Goal: Information Seeking & Learning: Learn about a topic

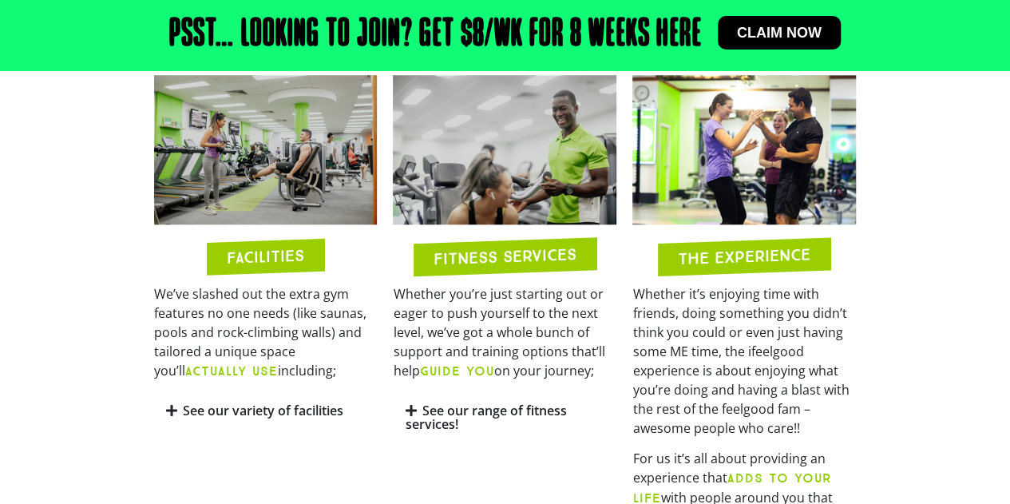
scroll to position [767, 0]
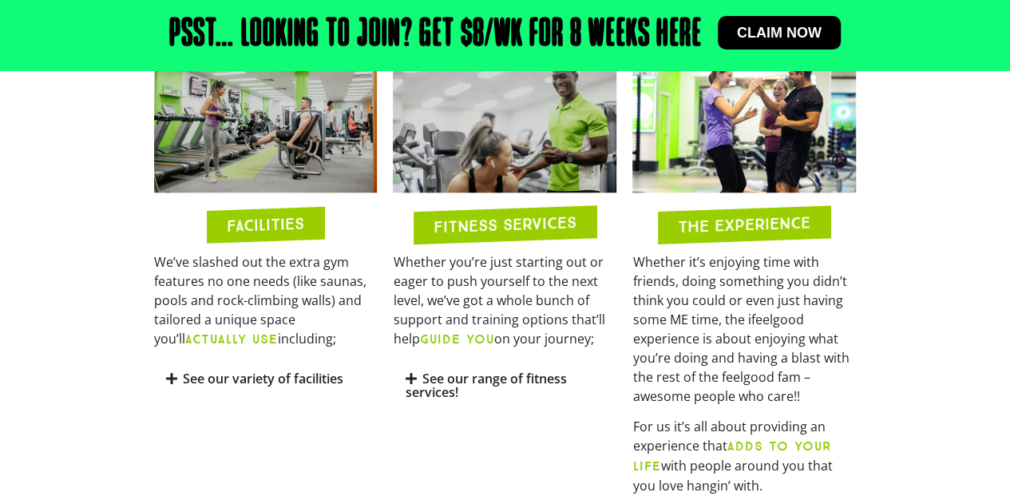
click at [414, 378] on icon at bounding box center [410, 378] width 11 height 13
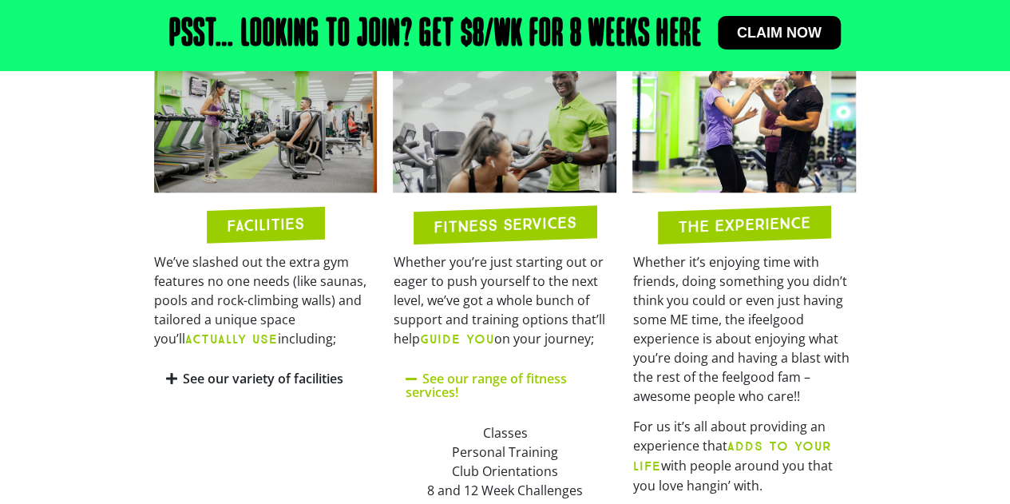
click at [463, 375] on link "See our range of fitness services!" at bounding box center [485, 385] width 161 height 31
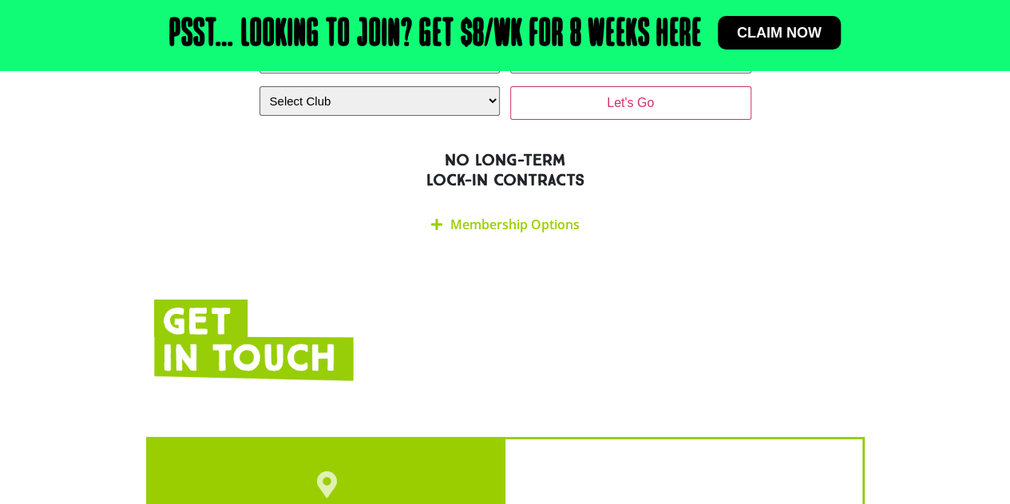
scroll to position [2748, 0]
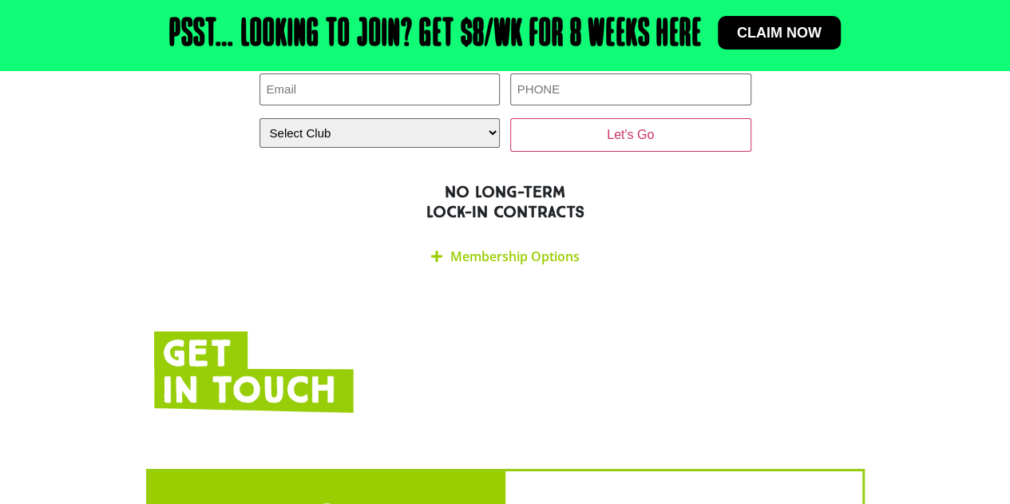
click at [475, 248] on link "Membership Options" at bounding box center [514, 257] width 129 height 18
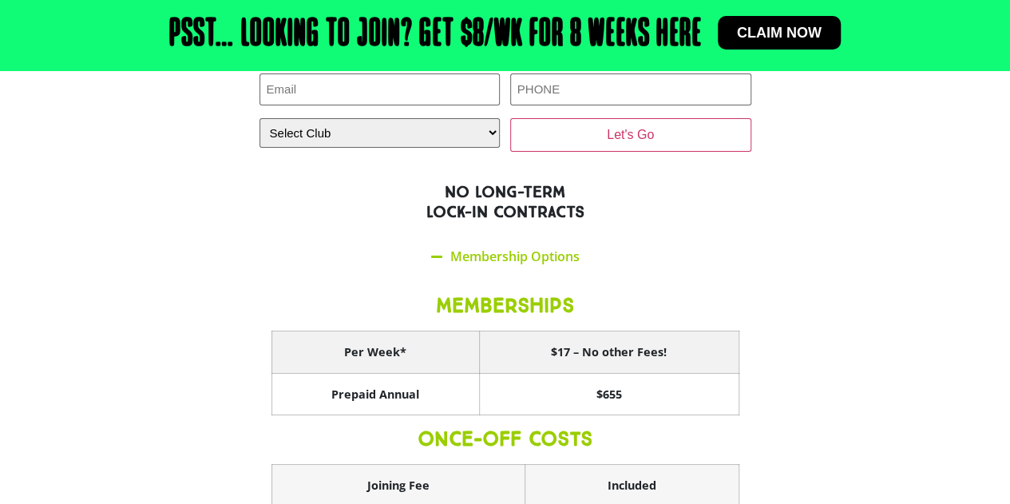
click at [280, 331] on th "Per Week*" at bounding box center [376, 352] width 208 height 42
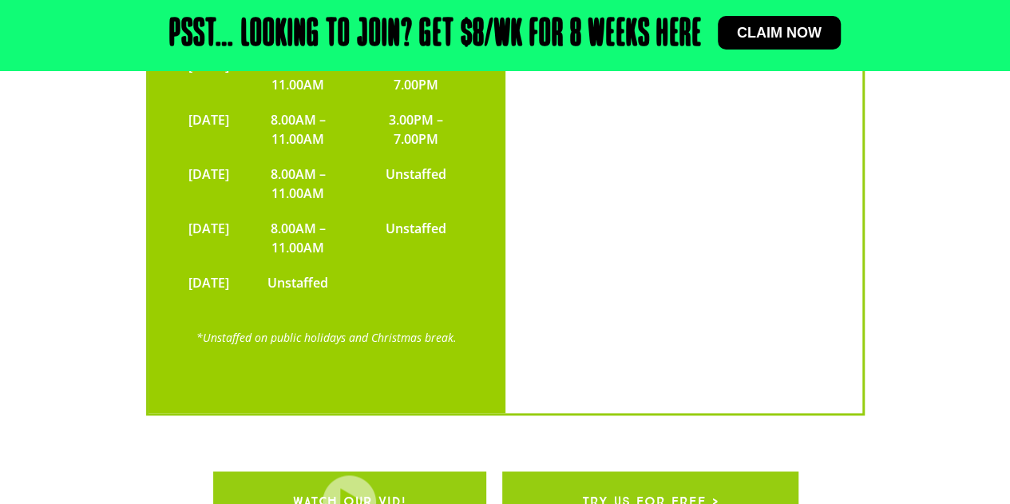
scroll to position [4057, 0]
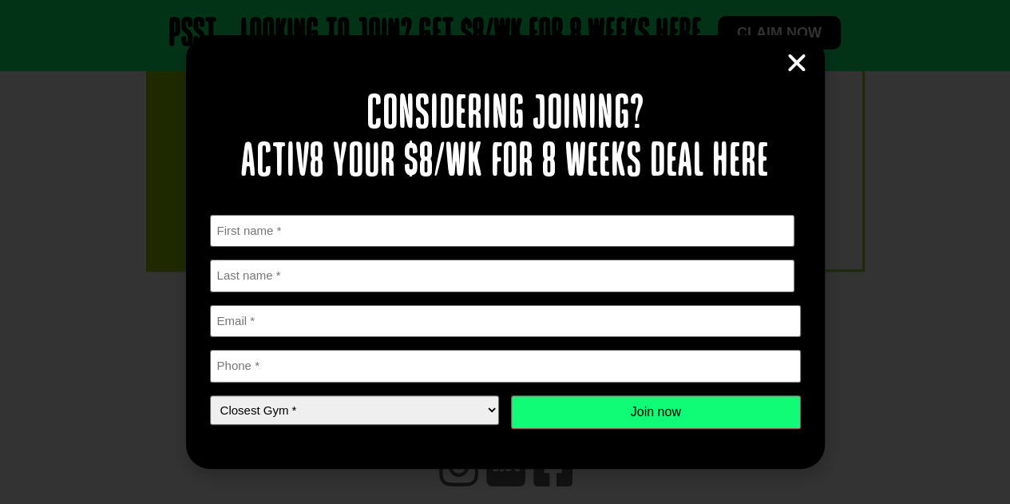
click at [794, 62] on icon "Close" at bounding box center [797, 63] width 24 height 24
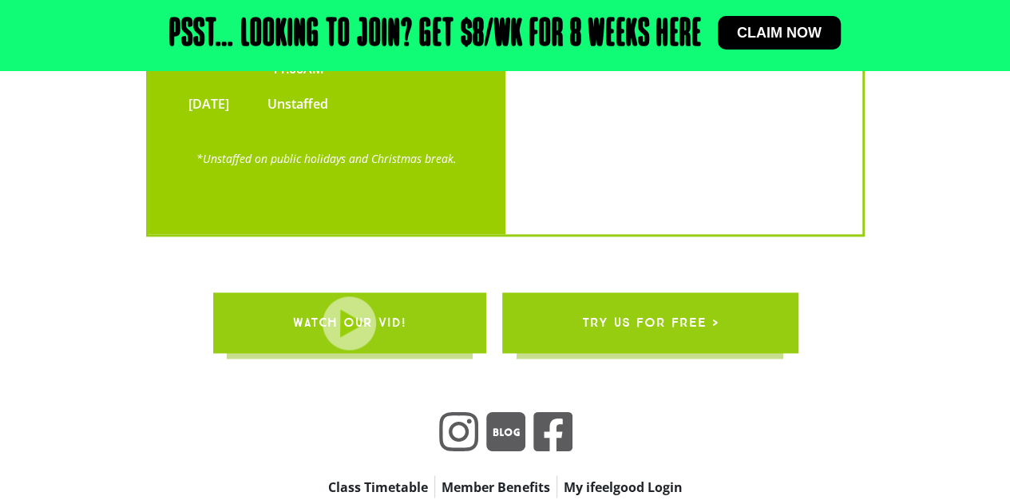
scroll to position [4136, 0]
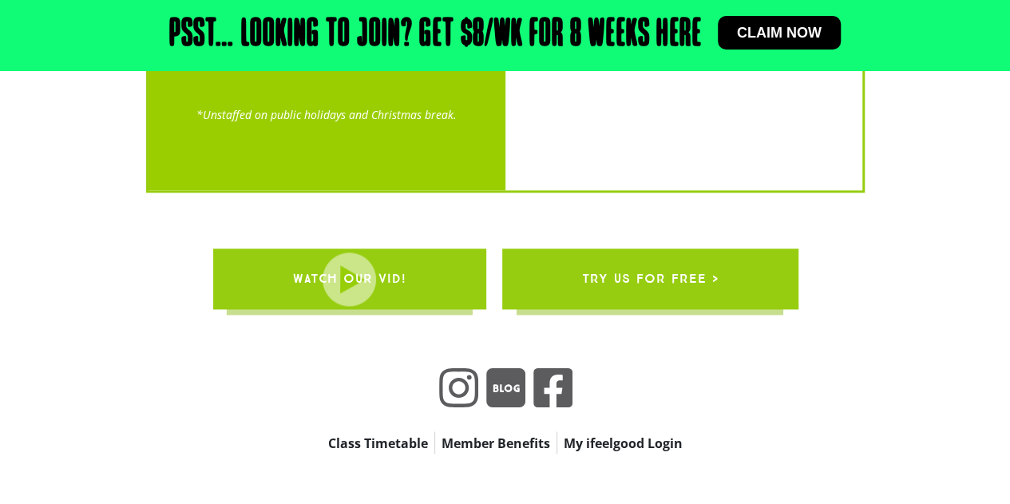
click at [396, 431] on link "Class Timetable" at bounding box center [378, 442] width 113 height 22
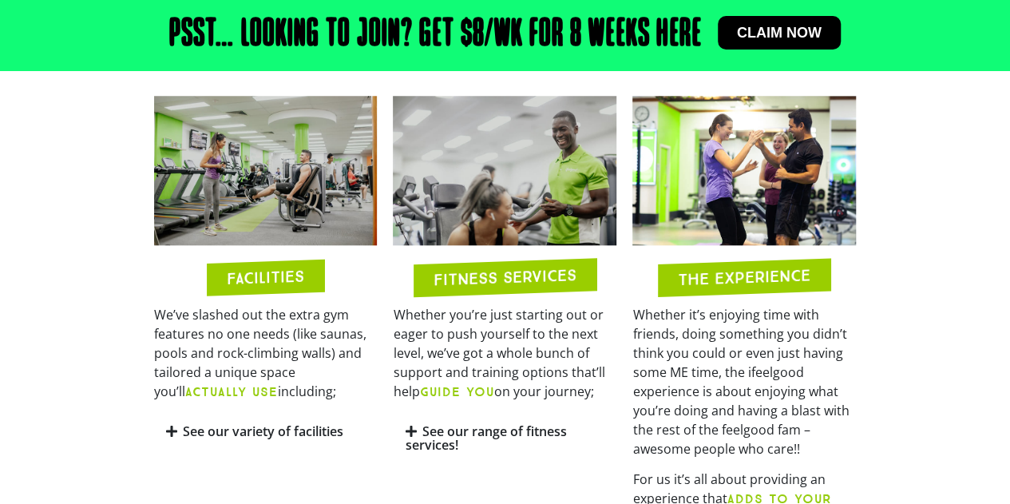
scroll to position [718, 0]
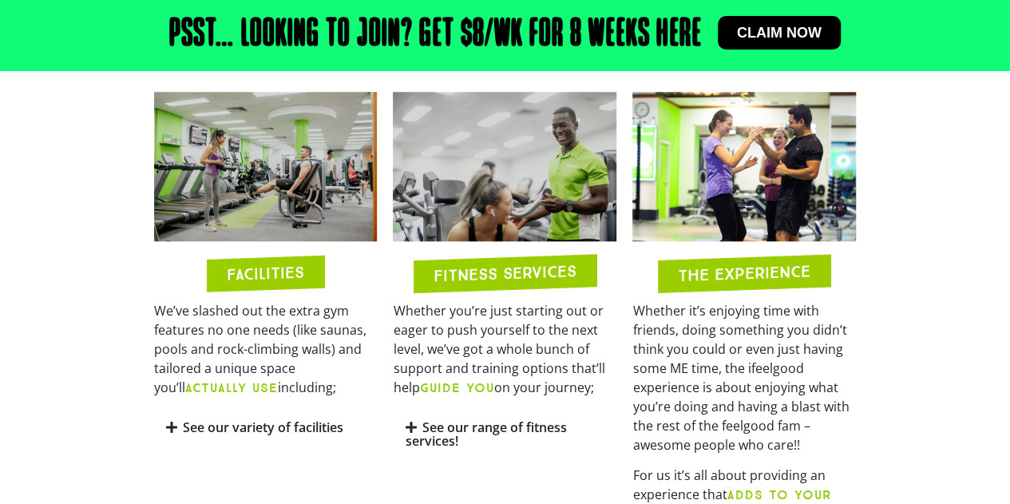
click at [174, 422] on icon at bounding box center [171, 427] width 11 height 13
click at [141, 395] on section "FACILITIES We’ve slashed out the extra gym features no one needs (like saunas, …" at bounding box center [505, 482] width 1010 height 796
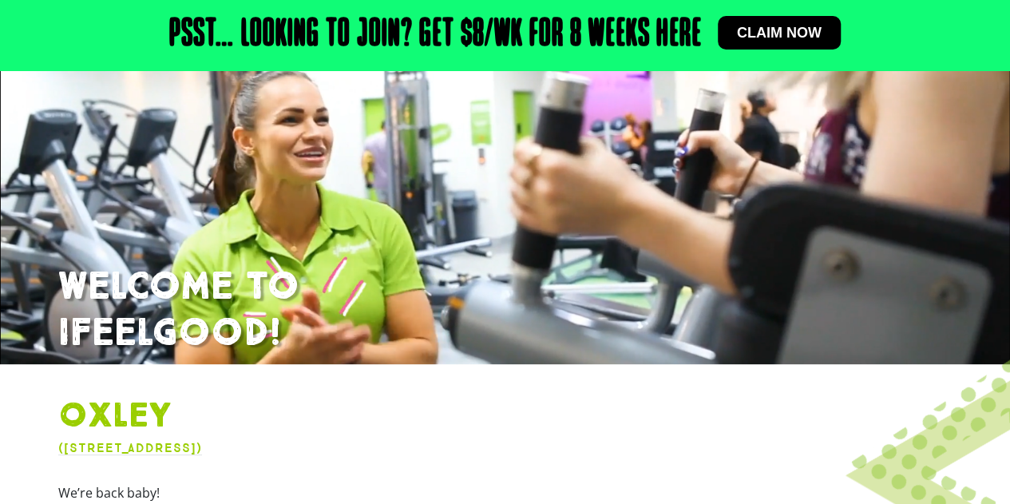
scroll to position [143, 0]
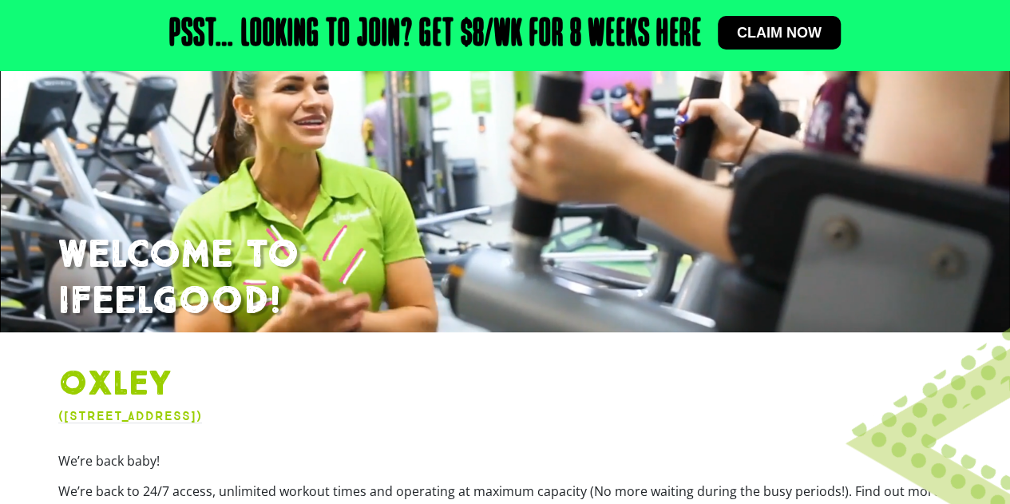
click at [355, 413] on div "Oxley ([STREET_ADDRESS]) We’re back baby! We’re back to 24/7 access, unlimited …" at bounding box center [505, 487] width 911 height 263
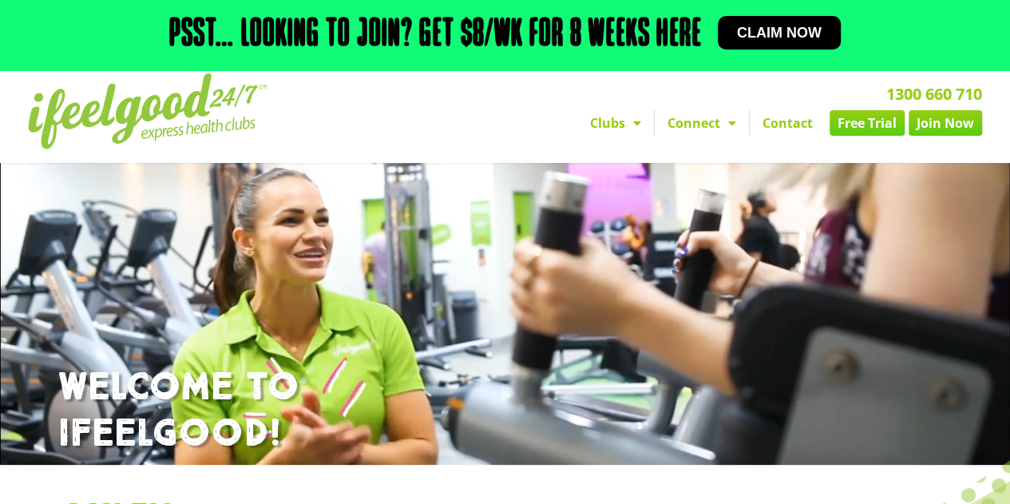
scroll to position [0, 0]
